Goal: Complete application form: Complete application form

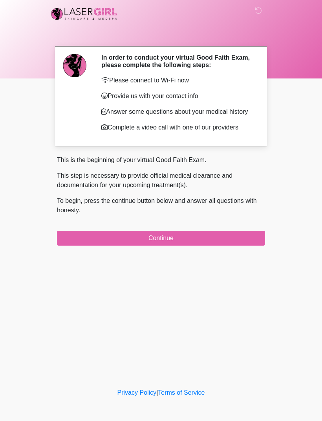
click at [233, 231] on div "This is the beginning of your virtual Good Faith Exam. This step is necessary t…" at bounding box center [161, 201] width 208 height 90
click at [232, 235] on button "Continue" at bounding box center [161, 238] width 208 height 15
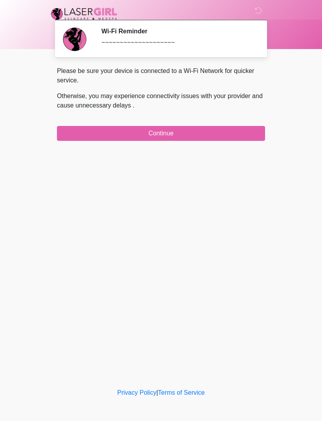
click at [183, 132] on button "Continue" at bounding box center [161, 133] width 208 height 15
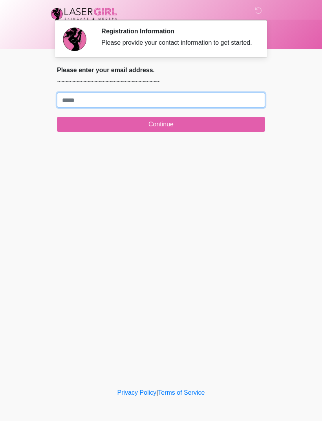
click at [187, 105] on input "Where should we email your treatment plan?" at bounding box center [161, 100] width 208 height 15
type input "**********"
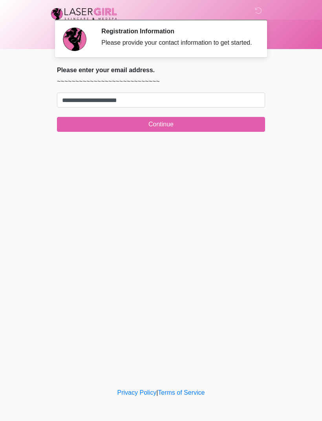
click at [185, 132] on button "Continue" at bounding box center [161, 124] width 208 height 15
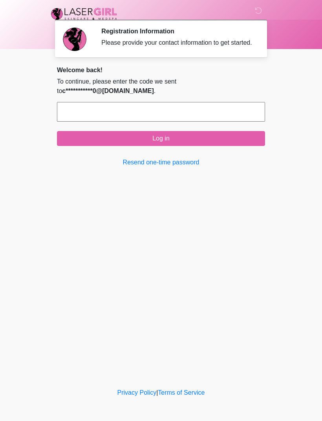
click at [163, 117] on input "text" at bounding box center [161, 112] width 208 height 20
type input "******"
click at [198, 146] on button "Log in" at bounding box center [161, 138] width 208 height 15
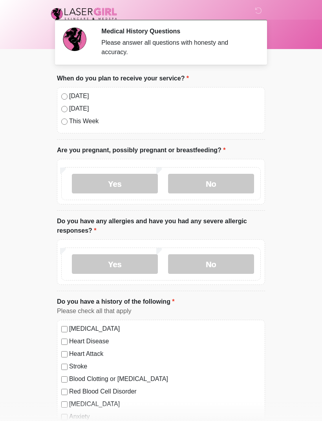
click at [240, 188] on label "No" at bounding box center [211, 184] width 86 height 20
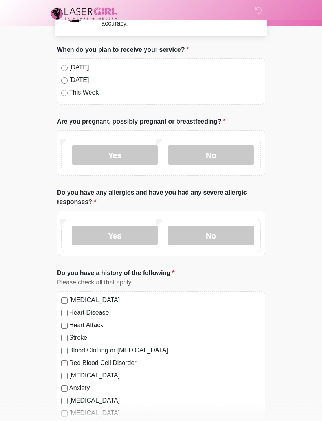
scroll to position [29, 0]
click at [225, 232] on label "No" at bounding box center [211, 235] width 86 height 20
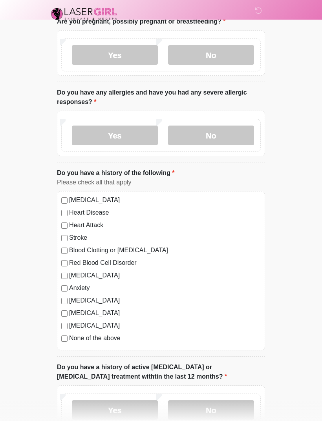
scroll to position [131, 0]
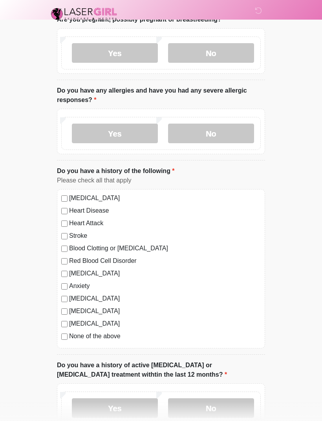
click at [66, 319] on div "[MEDICAL_DATA]" at bounding box center [161, 323] width 200 height 9
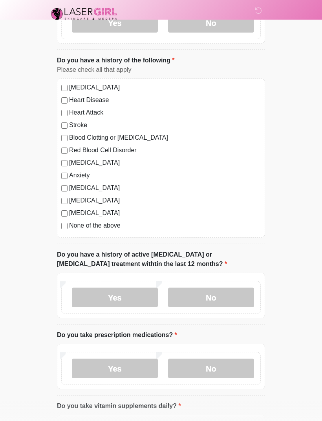
scroll to position [244, 0]
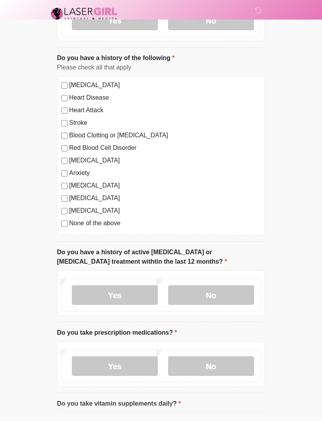
click at [234, 298] on label "No" at bounding box center [211, 296] width 86 height 20
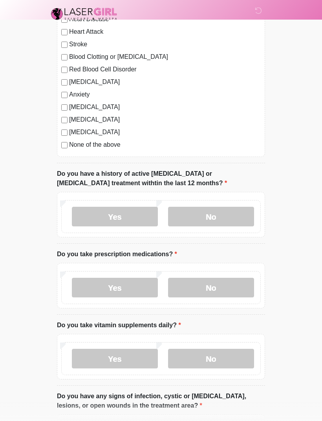
scroll to position [322, 0]
click at [133, 289] on label "Yes" at bounding box center [115, 289] width 86 height 20
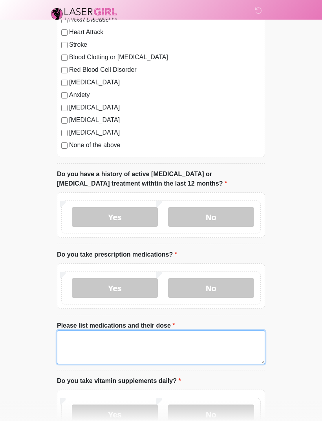
click at [153, 336] on textarea "Please list medications and their dose" at bounding box center [161, 348] width 208 height 34
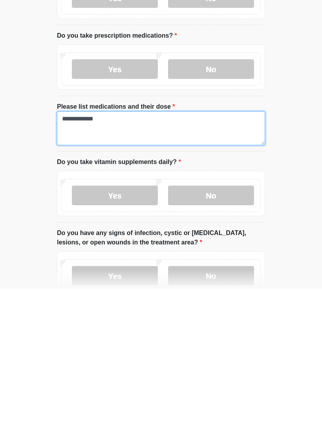
scroll to position [410, 0]
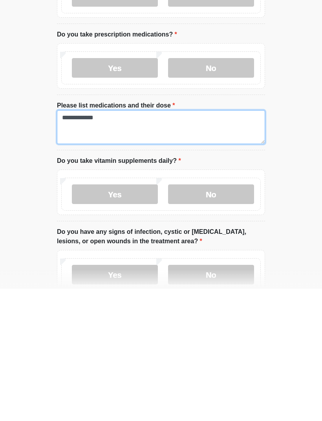
type textarea "**********"
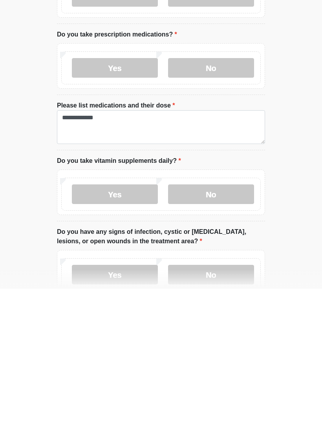
click at [223, 317] on label "No" at bounding box center [211, 327] width 86 height 20
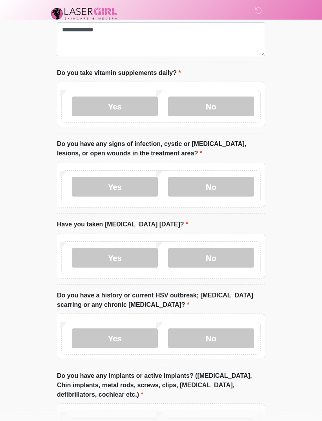
click at [227, 180] on label "No" at bounding box center [211, 188] width 86 height 20
click at [229, 258] on label "No" at bounding box center [211, 258] width 86 height 20
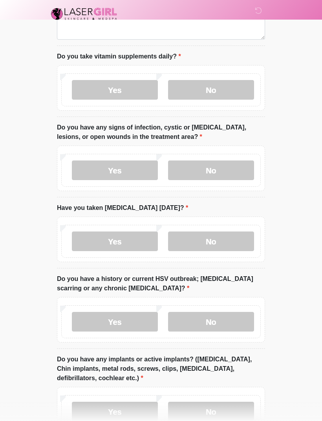
scroll to position [654, 0]
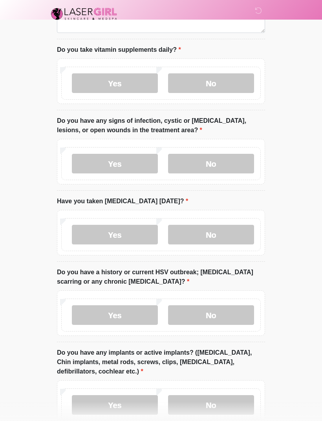
click at [234, 310] on label "No" at bounding box center [211, 316] width 86 height 20
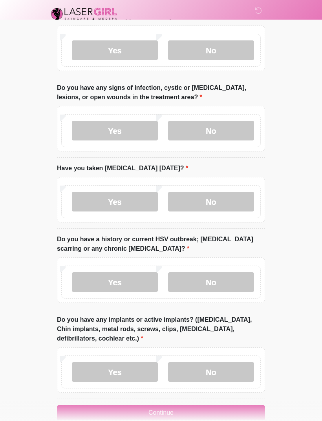
scroll to position [701, 0]
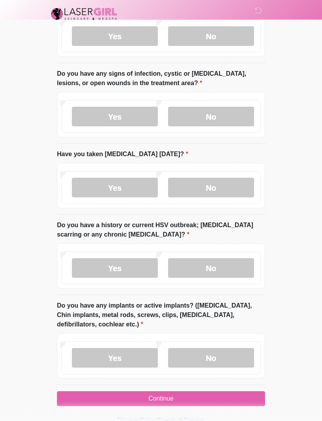
click at [231, 354] on label "No" at bounding box center [211, 358] width 86 height 20
click at [209, 396] on button "Continue" at bounding box center [161, 399] width 208 height 15
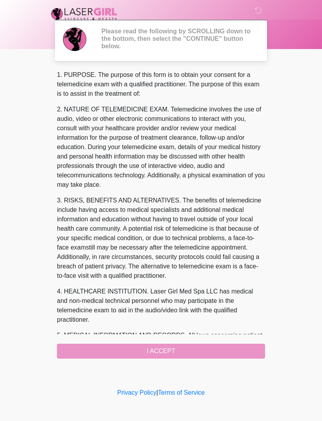
scroll to position [0, 0]
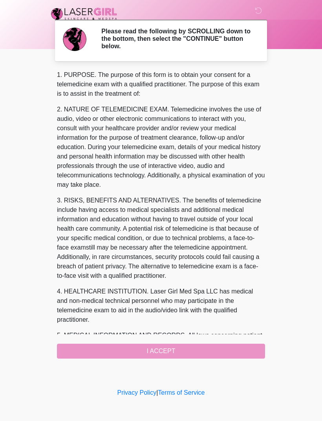
click at [195, 349] on div "1. PURPOSE. The purpose of this form is to obtain your consent for a telemedici…" at bounding box center [161, 214] width 208 height 289
click at [197, 356] on div "1. PURPOSE. The purpose of this form is to obtain your consent for a telemedici…" at bounding box center [161, 214] width 208 height 289
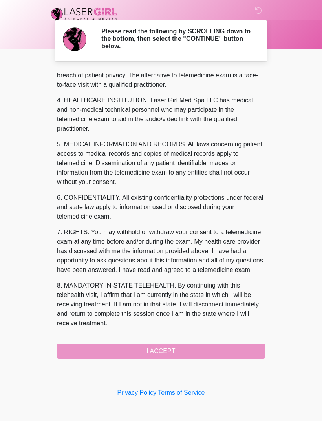
click at [194, 347] on div "1. PURPOSE. The purpose of this form is to obtain your consent for a telemedici…" at bounding box center [161, 214] width 208 height 289
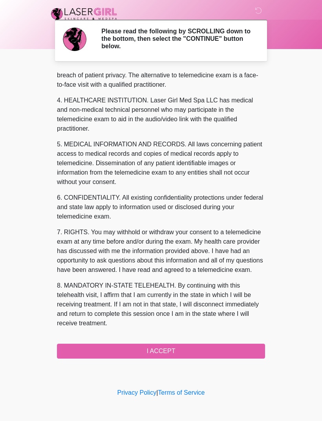
click at [189, 350] on button "I ACCEPT" at bounding box center [161, 351] width 208 height 15
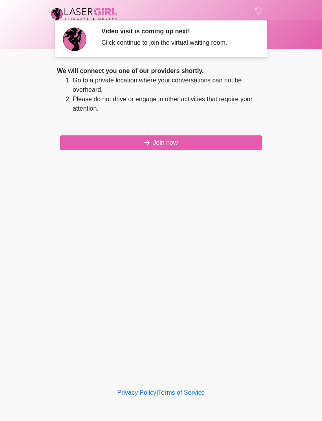
click at [186, 143] on button "Join now" at bounding box center [161, 143] width 202 height 15
click at [191, 139] on button "Join now" at bounding box center [161, 143] width 202 height 15
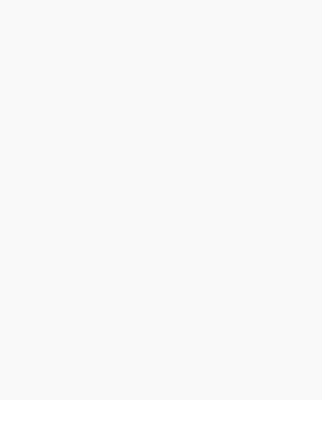
scroll to position [2, 0]
